Goal: Communication & Community: Answer question/provide support

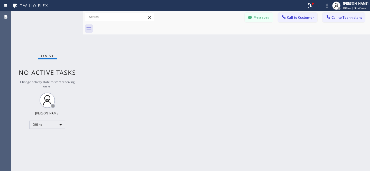
scroll to position [137, 0]
click at [258, 19] on button "Messages" at bounding box center [259, 18] width 28 height 10
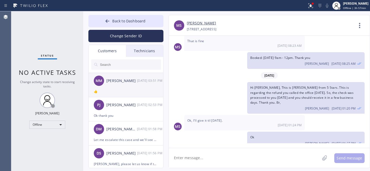
scroll to position [333, 0]
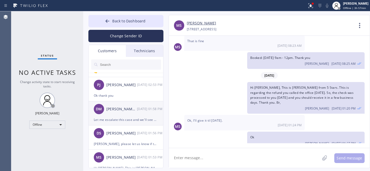
click at [118, 114] on div "DM [PERSON_NAME]/[PERSON_NAME] [DATE] 01:58 PM" at bounding box center [126, 108] width 75 height 15
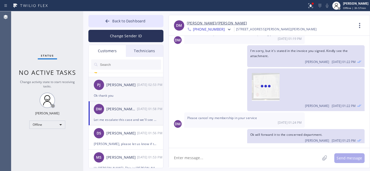
scroll to position [179, 0]
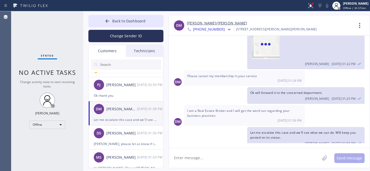
click at [207, 161] on textarea at bounding box center [244, 158] width 151 height 20
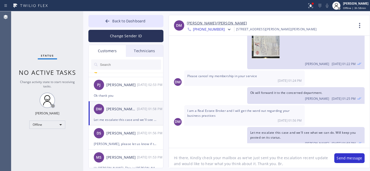
click at [303, 159] on textarea "Hi there, Kindly check your mailbox as we've just sent you the escalation recen…" at bounding box center [249, 158] width 160 height 20
click at [278, 158] on textarea "Hi there, Kindly check your mailbox as we've just sent you the escalation updat…" at bounding box center [249, 158] width 160 height 20
paste textarea "recent"
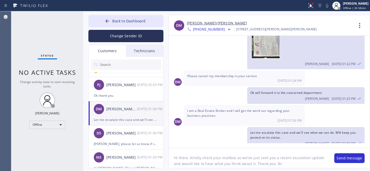
click at [174, 164] on textarea "Hi there, Kindly check your mailbox as we've just sent you a recent escalation …" at bounding box center [249, 158] width 160 height 20
click at [179, 164] on textarea "Hi there, Kindly check your mailbox as we've just sent you a recent escalation …" at bounding box center [249, 158] width 160 height 20
click at [276, 164] on textarea "Hi there, Kindly check your mailbox as we've just sent you a recent escalation …" at bounding box center [249, 158] width 160 height 20
type textarea "Hi there, Kindly check your mailbox as we've just sent you a recent escalation …"
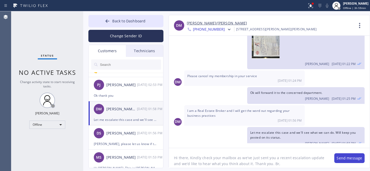
click at [346, 157] on button "Send message" at bounding box center [349, 158] width 30 height 10
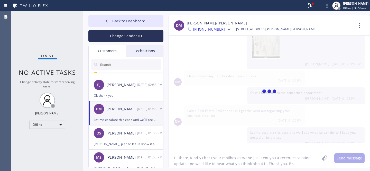
click at [257, 159] on textarea "Hi there, Kindly check your mailbox as we've just sent you a recent escalation …" at bounding box center [244, 158] width 151 height 20
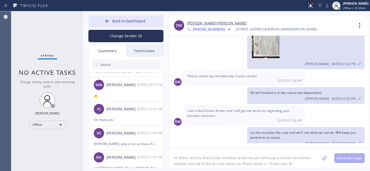
scroll to position [219, 0]
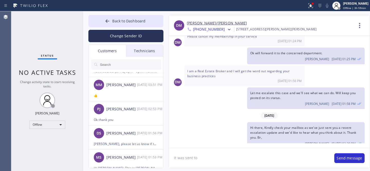
paste textarea "[EMAIL_ADDRESS][DOMAIN_NAME]"
paste textarea "Confirmation of Refund for Job# HLCPDT"
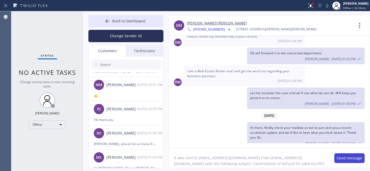
type textarea "It was sent to [EMAIL_ADDRESS][DOMAIN_NAME] from [EMAIL_ADDRESS][DOMAIN_NAME] w…"
click at [349, 160] on button "Send message" at bounding box center [349, 158] width 30 height 10
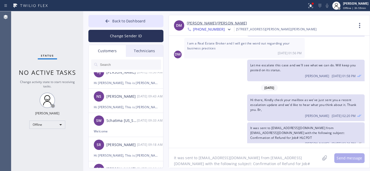
scroll to position [0, 0]
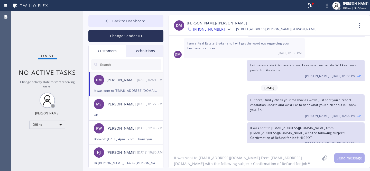
click at [113, 20] on span "Back to Dashboard" at bounding box center [128, 20] width 33 height 5
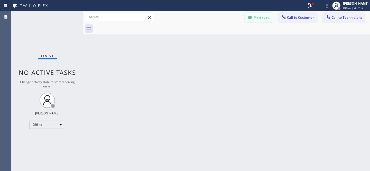
click at [258, 17] on button "Messages" at bounding box center [259, 18] width 28 height 10
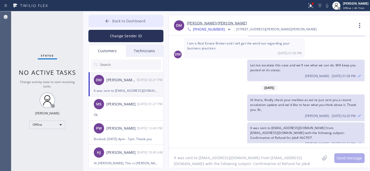
click at [116, 20] on span "Back to Dashboard" at bounding box center [128, 20] width 33 height 5
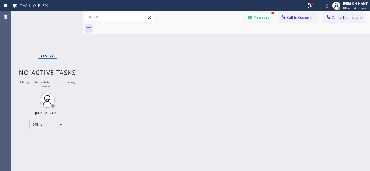
click at [257, 18] on button "Messages" at bounding box center [259, 18] width 28 height 10
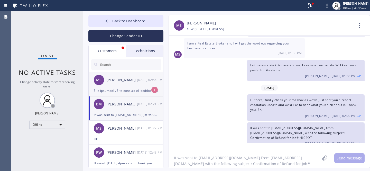
click at [120, 83] on div "[PERSON_NAME]" at bounding box center [121, 80] width 31 height 6
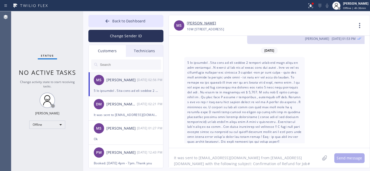
scroll to position [44, 0]
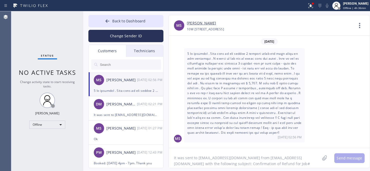
click at [119, 64] on input "text" at bounding box center [130, 64] width 62 height 10
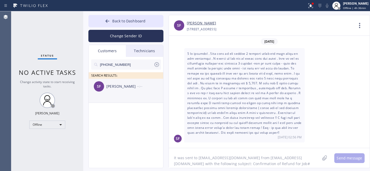
click at [118, 91] on div "SF [PERSON_NAME] --:--" at bounding box center [126, 86] width 75 height 15
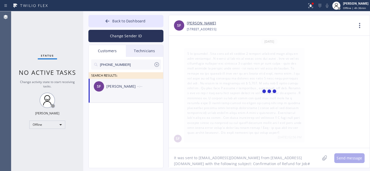
scroll to position [0, 0]
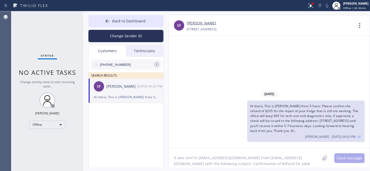
click at [157, 64] on icon at bounding box center [156, 64] width 5 height 5
click at [114, 19] on span "Back to Dashboard" at bounding box center [128, 20] width 33 height 5
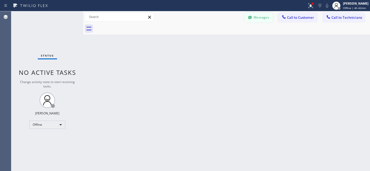
click at [255, 19] on button "Messages" at bounding box center [259, 18] width 28 height 10
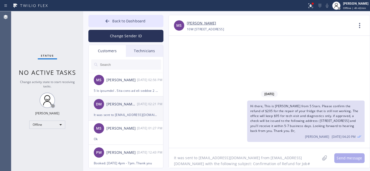
click at [127, 108] on div "DM [PERSON_NAME]/[PERSON_NAME] [DATE] 02:21 PM" at bounding box center [126, 103] width 75 height 15
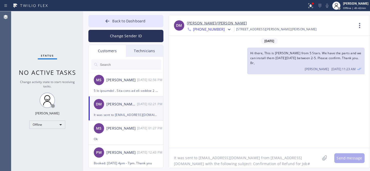
scroll to position [247, 0]
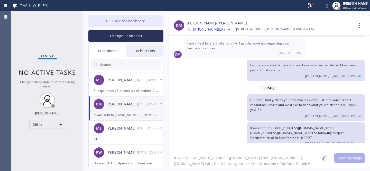
click at [122, 17] on button "Back to Dashboard" at bounding box center [125, 21] width 75 height 12
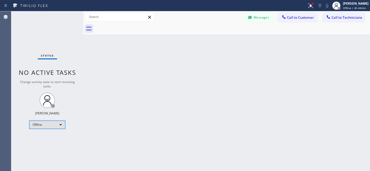
click at [53, 128] on div "Offline" at bounding box center [47, 124] width 36 height 8
click at [44, 135] on li "Available" at bounding box center [47, 138] width 35 height 6
click at [262, 17] on button "Messages" at bounding box center [259, 18] width 28 height 10
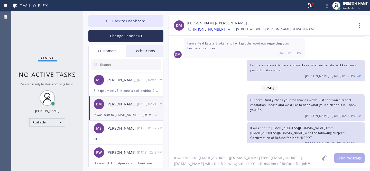
click at [122, 110] on div "DM [PERSON_NAME]/[PERSON_NAME] [DATE] 02:21 PM" at bounding box center [126, 103] width 75 height 15
click at [108, 20] on icon at bounding box center [107, 20] width 5 height 5
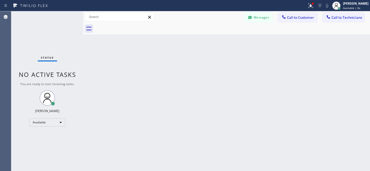
drag, startPoint x: 296, startPoint y: 19, endPoint x: 274, endPoint y: 25, distance: 23.3
click at [296, 19] on span "Call to Customer" at bounding box center [300, 17] width 27 height 5
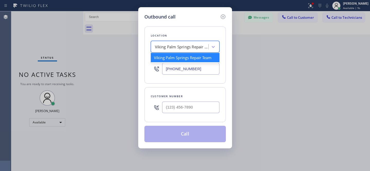
click at [179, 52] on div "Viking Palm Springs Repair Team" at bounding box center [185, 47] width 69 height 12
paste input "5 Star Appliance Repair Emails"
type input "5 Star Appliance Repair Emails"
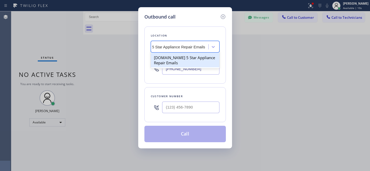
click at [180, 60] on div "[DOMAIN_NAME] 5 Star Appliance Repair Emails" at bounding box center [185, 60] width 69 height 14
type input "[PHONE_NUMBER]"
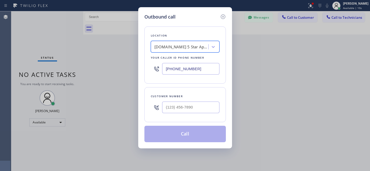
scroll to position [0, 1]
drag, startPoint x: 190, startPoint y: 106, endPoint x: 210, endPoint y: 107, distance: 20.1
click at [191, 106] on input "(___) ___-____" at bounding box center [190, 107] width 57 height 12
paste input "714) 357-6365"
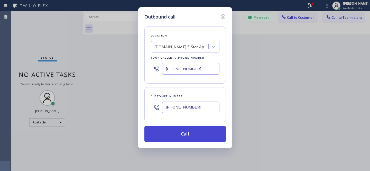
type input "[PHONE_NUMBER]"
click at [192, 138] on button "Call" at bounding box center [184, 134] width 81 height 16
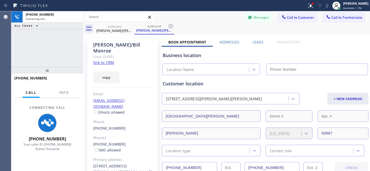
scroll to position [247, 0]
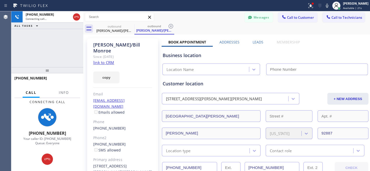
type input "[PHONE_NUMBER]"
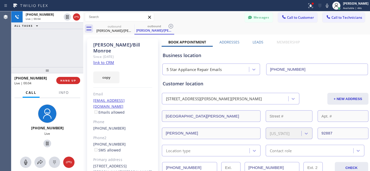
click at [69, 77] on div "[PHONE_NUMBER] Live | 00:04 HANG UP" at bounding box center [47, 80] width 66 height 13
click at [71, 81] on span "HANG UP" at bounding box center [68, 81] width 16 height 4
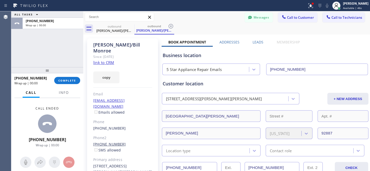
click at [107, 142] on link "[PHONE_NUMBER]" at bounding box center [109, 144] width 33 height 5
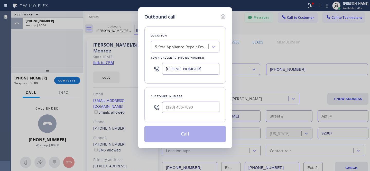
type input "[PHONE_NUMBER]"
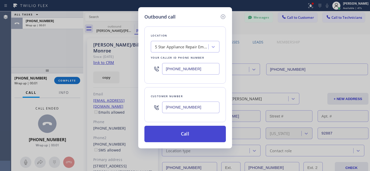
click at [194, 130] on button "Call" at bounding box center [184, 134] width 81 height 16
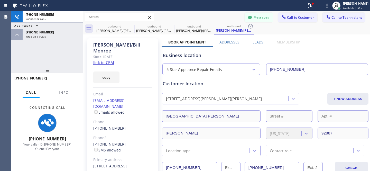
type input "[PHONE_NUMBER]"
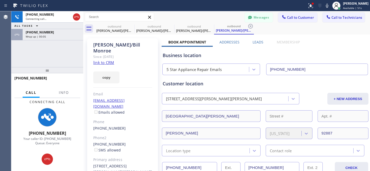
scroll to position [247, 0]
click at [132, 26] on icon at bounding box center [131, 26] width 6 height 6
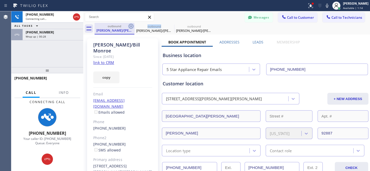
click at [132, 25] on icon at bounding box center [131, 26] width 6 height 6
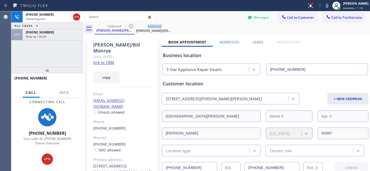
click at [132, 25] on icon at bounding box center [131, 26] width 6 height 6
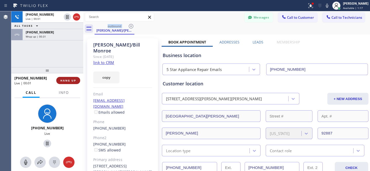
click at [69, 82] on button "HANG UP" at bounding box center [68, 80] width 24 height 7
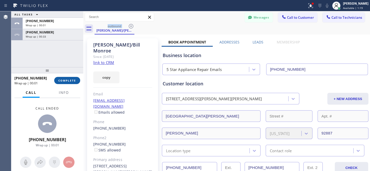
click at [68, 80] on span "COMPLETE" at bounding box center [67, 81] width 18 height 4
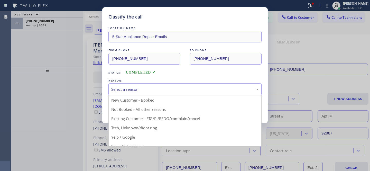
click at [135, 94] on div "Select a reason" at bounding box center [184, 89] width 153 height 12
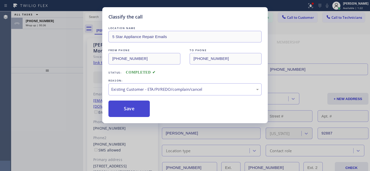
click at [141, 112] on button "Save" at bounding box center [128, 108] width 41 height 16
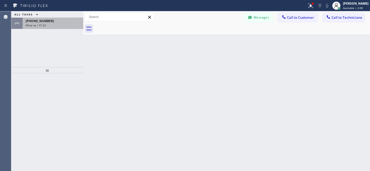
click at [62, 25] on div "Wrap up | 01:22" at bounding box center [53, 25] width 54 height 4
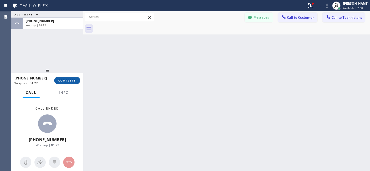
click at [75, 78] on button "COMPLETE" at bounding box center [67, 80] width 26 height 7
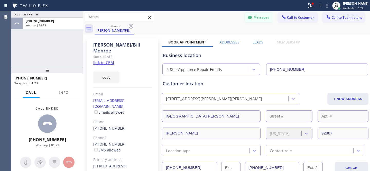
type input "[PHONE_NUMBER]"
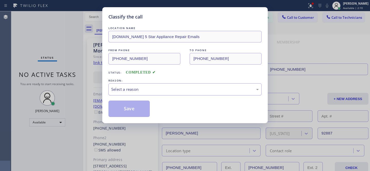
scroll to position [247, 0]
click at [142, 87] on div "Select a reason" at bounding box center [184, 89] width 147 height 6
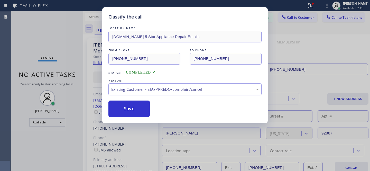
drag, startPoint x: 129, startPoint y: 112, endPoint x: 105, endPoint y: 104, distance: 25.5
click at [129, 111] on button "Save" at bounding box center [128, 108] width 41 height 16
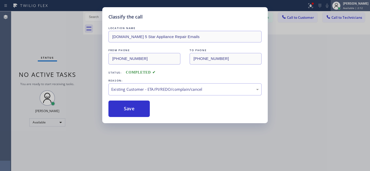
click at [346, 1] on div "[PERSON_NAME]" at bounding box center [355, 3] width 25 height 4
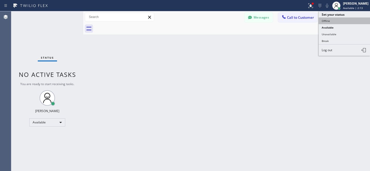
click at [325, 18] on button "Offline" at bounding box center [344, 20] width 51 height 7
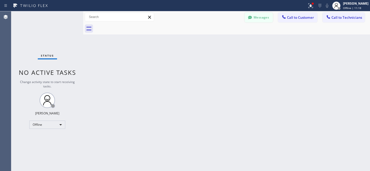
click at [258, 18] on button "Messages" at bounding box center [259, 18] width 28 height 10
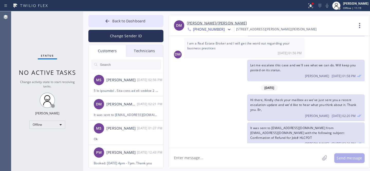
click at [116, 67] on input "text" at bounding box center [130, 64] width 62 height 10
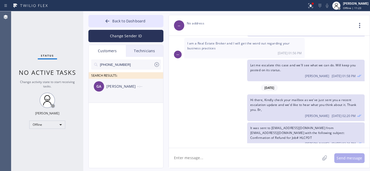
click at [109, 88] on div "[PERSON_NAME]" at bounding box center [121, 87] width 31 height 6
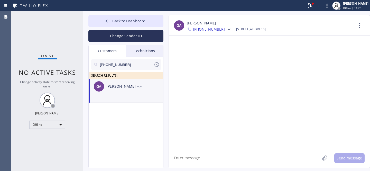
scroll to position [0, 0]
drag, startPoint x: 191, startPoint y: 160, endPoint x: 188, endPoint y: 151, distance: 9.3
click at [190, 160] on textarea at bounding box center [244, 158] width 151 height 20
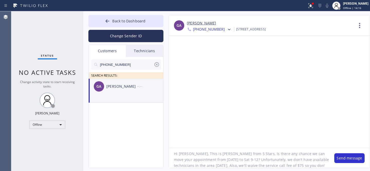
scroll to position [10, 0]
type textarea "Hi [PERSON_NAME], This is [PERSON_NAME] from 5 Stars. Is there any chance we ca…"
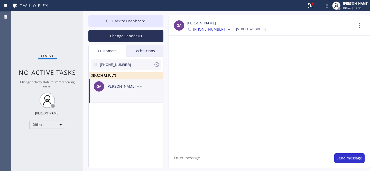
scroll to position [0, 0]
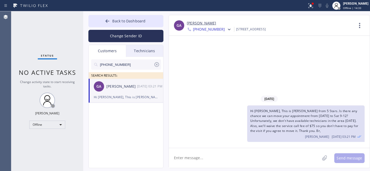
click at [157, 64] on icon at bounding box center [156, 64] width 5 height 5
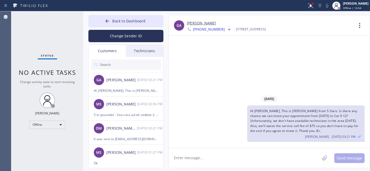
click at [123, 24] on button "Back to Dashboard" at bounding box center [125, 21] width 75 height 12
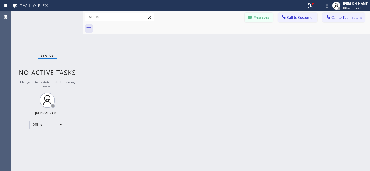
click at [259, 21] on button "Messages" at bounding box center [259, 18] width 28 height 10
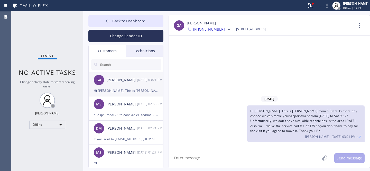
click at [123, 87] on div "GA [PERSON_NAME] [DATE] 03:21 PM" at bounding box center [126, 79] width 75 height 15
click at [212, 159] on textarea at bounding box center [244, 158] width 151 height 20
type textarea "Any updates?"
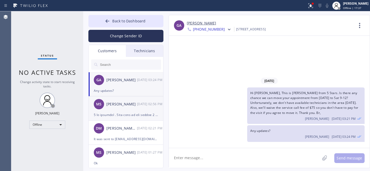
click at [130, 112] on div at bounding box center [126, 115] width 64 height 6
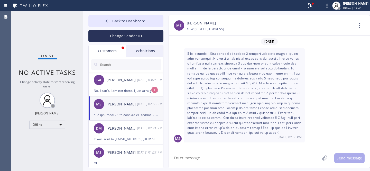
scroll to position [38, 0]
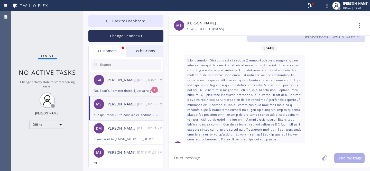
click at [117, 83] on div "GA [PERSON_NAME] [DATE] 03:25 PM" at bounding box center [126, 79] width 75 height 15
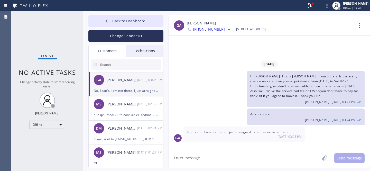
scroll to position [0, 0]
click at [206, 155] on textarea at bounding box center [244, 158] width 151 height 20
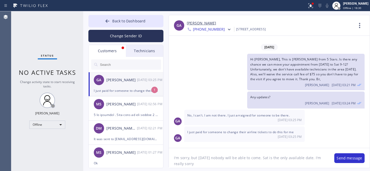
type textarea "I'm sorry, but [DATE] nobody will be able to come. Sat is the only available da…"
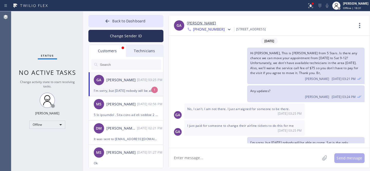
scroll to position [16, 0]
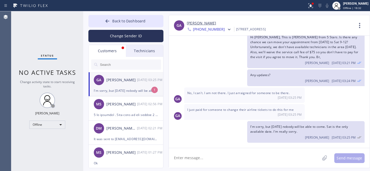
click at [113, 87] on div "GA [PERSON_NAME] [DATE] 03:25 PM" at bounding box center [126, 79] width 75 height 15
click at [196, 21] on link "[PERSON_NAME]" at bounding box center [201, 23] width 29 height 6
click at [115, 19] on span "Back to Dashboard" at bounding box center [128, 20] width 33 height 5
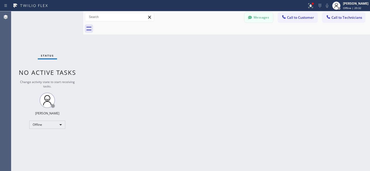
click at [258, 18] on button "Messages" at bounding box center [259, 18] width 28 height 10
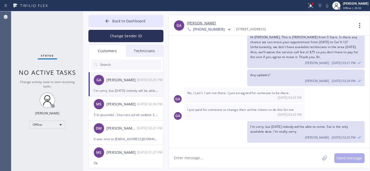
click at [242, 160] on textarea at bounding box center [244, 158] width 151 height 20
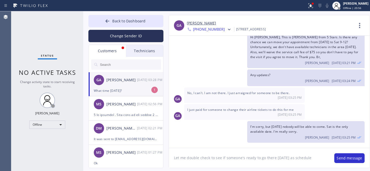
type textarea "Let me double check to see if someone's ready to go there [DATE] as scheduled"
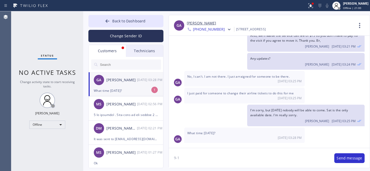
type textarea "9-12"
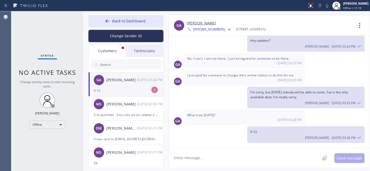
click at [118, 85] on div "GA [PERSON_NAME] [DATE] 03:28 PM" at bounding box center [126, 79] width 75 height 15
drag, startPoint x: 111, startPoint y: 20, endPoint x: 116, endPoint y: 1, distance: 19.9
click at [110, 20] on div at bounding box center [107, 21] width 6 height 6
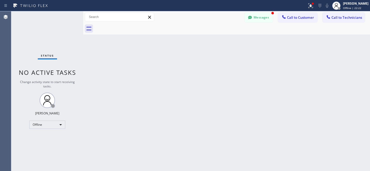
scroll to position [72, 0]
click at [256, 15] on button "Messages" at bounding box center [259, 18] width 28 height 10
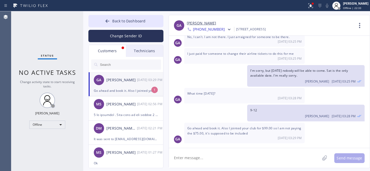
click at [116, 87] on div "GA [PERSON_NAME] [DATE] 03:29 PM" at bounding box center [126, 79] width 75 height 15
click at [233, 160] on textarea at bounding box center [244, 158] width 151 height 20
type textarea "Yes, you're right"
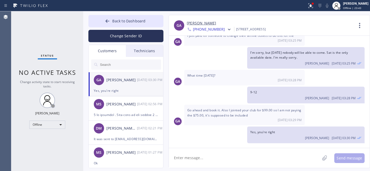
click at [215, 158] on textarea at bounding box center [244, 158] width 151 height 20
paste textarea "[DATE] 9am - 12pm"
type textarea "Rescheduled: [DATE] 9am - 12pm. Thank you."
click at [269, 159] on textarea "Rescheduled: [DATE] 9am - 12pm. Thank you." at bounding box center [249, 158] width 160 height 20
click at [343, 157] on button "Send message" at bounding box center [349, 158] width 30 height 10
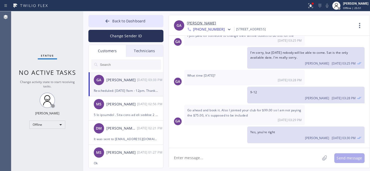
scroll to position [108, 0]
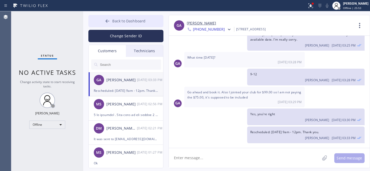
click at [115, 18] on button "Back to Dashboard" at bounding box center [125, 21] width 75 height 12
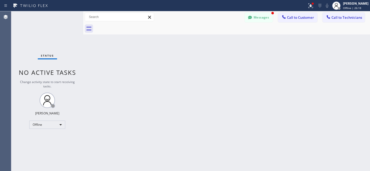
scroll to position [124, 0]
click at [263, 17] on button "Messages" at bounding box center [259, 18] width 28 height 10
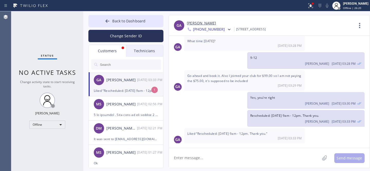
click at [123, 88] on div "Liked “Rescheduled: [DATE] 9am - 12pm. Thank you.”" at bounding box center [126, 91] width 64 height 6
click at [132, 64] on input "text" at bounding box center [130, 64] width 62 height 10
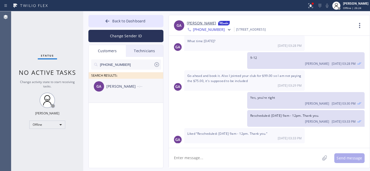
click at [122, 89] on div "GA [PERSON_NAME] --:--" at bounding box center [126, 86] width 75 height 15
click at [114, 21] on span "Back to Dashboard" at bounding box center [128, 20] width 33 height 5
